Goal: Task Accomplishment & Management: Manage account settings

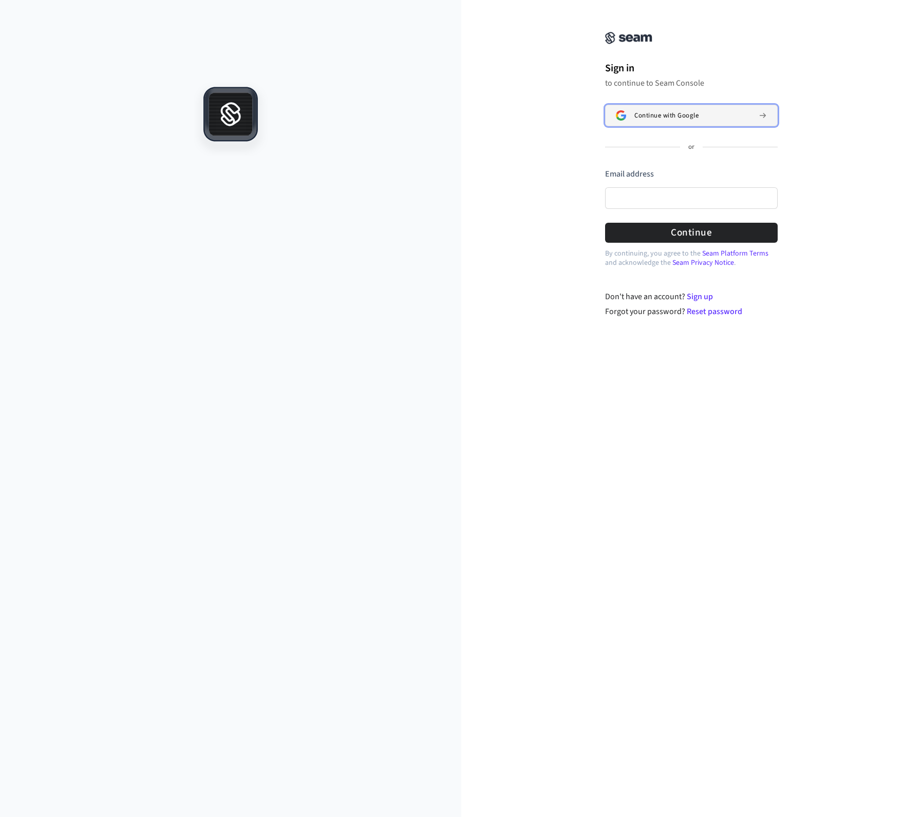
click at [683, 114] on span "Continue with Google" at bounding box center [666, 115] width 64 height 8
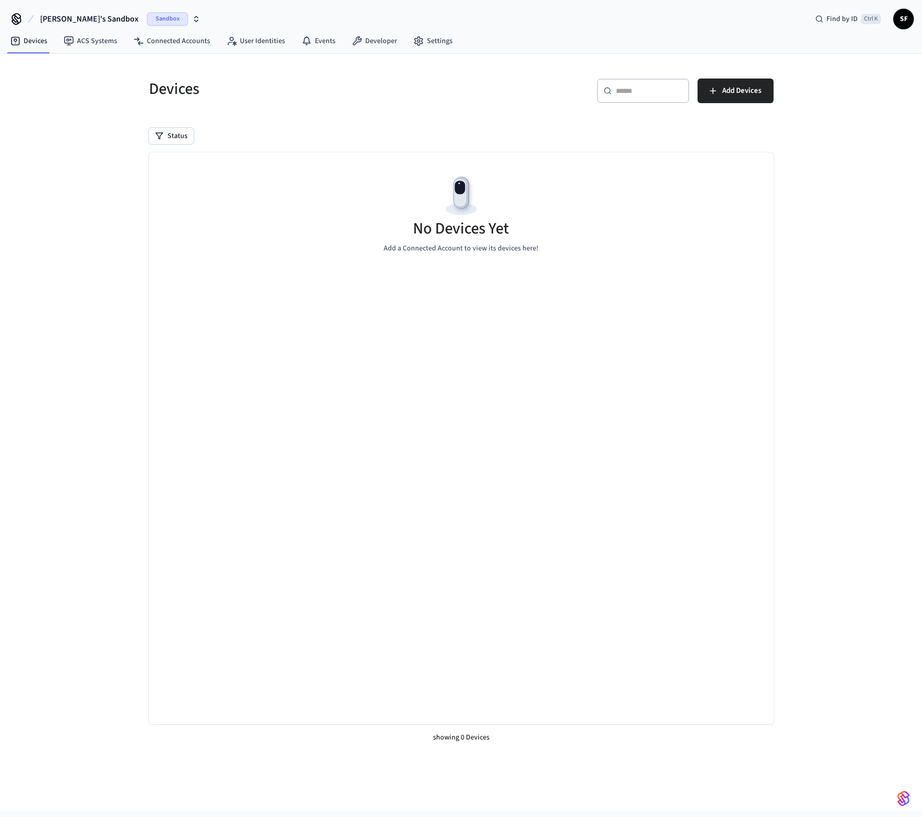
drag, startPoint x: 252, startPoint y: 162, endPoint x: 258, endPoint y: 163, distance: 5.7
click at [252, 162] on div "No Devices Yet Add a Connected Account to view its devices here!" at bounding box center [461, 213] width 624 height 122
click at [900, 26] on span "SF" at bounding box center [903, 19] width 18 height 18
click at [457, 206] on img at bounding box center [461, 196] width 46 height 46
click at [435, 41] on link "Settings" at bounding box center [432, 41] width 55 height 18
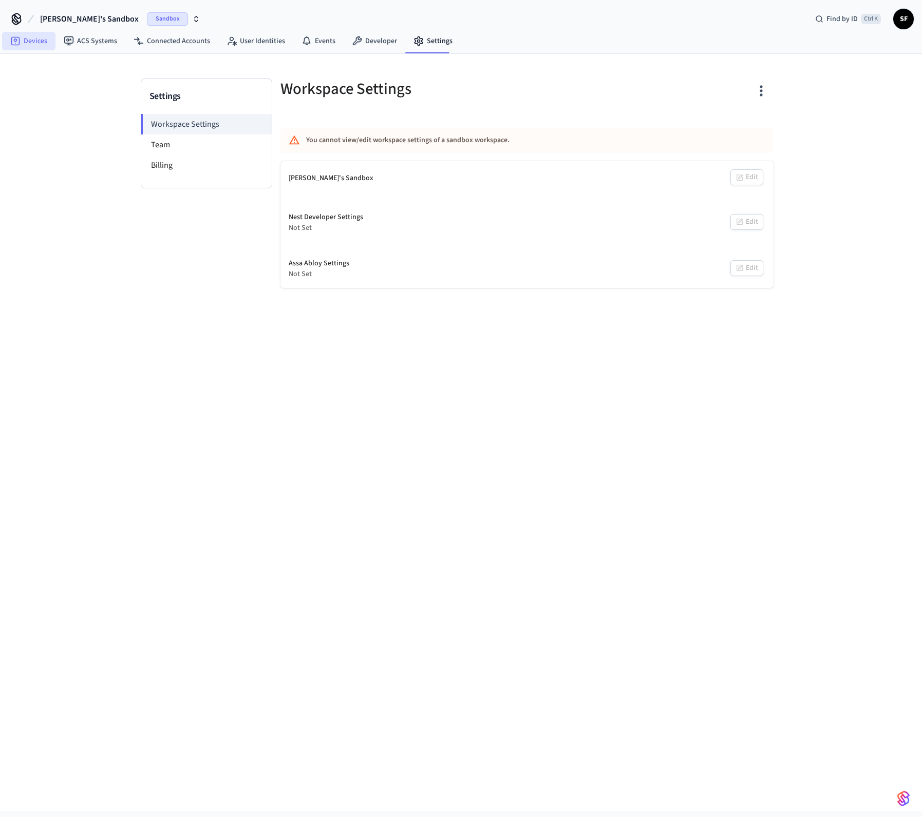
click at [29, 42] on link "Devices" at bounding box center [28, 41] width 53 height 18
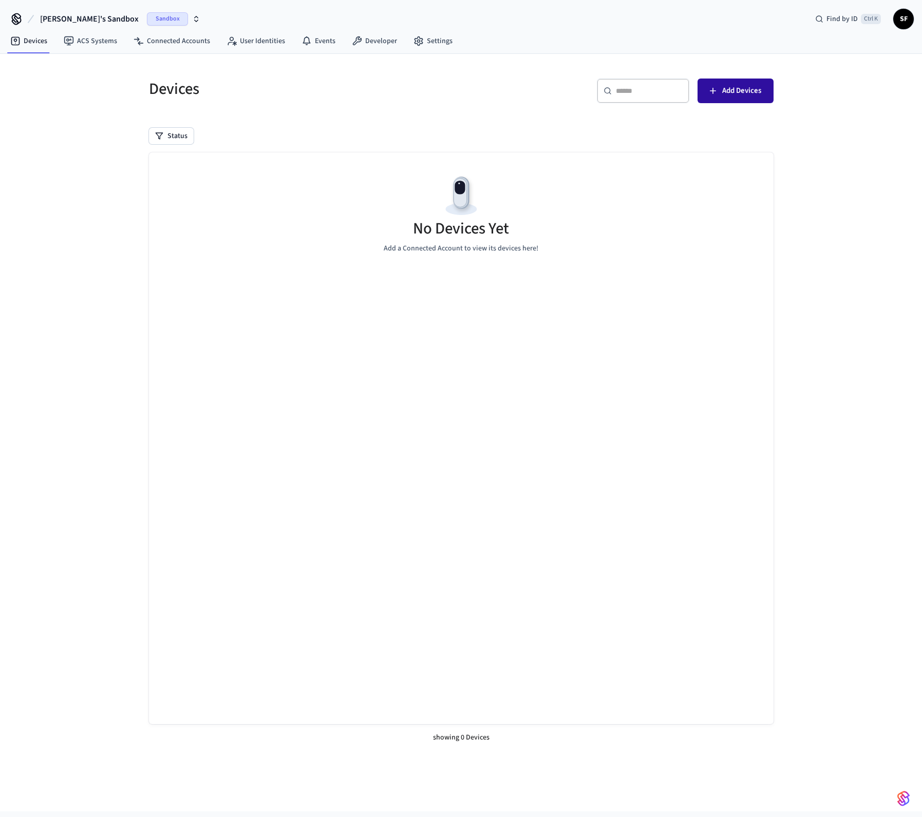
click at [727, 90] on span "Add Devices" at bounding box center [741, 90] width 39 height 13
